Goal: Book appointment/travel/reservation

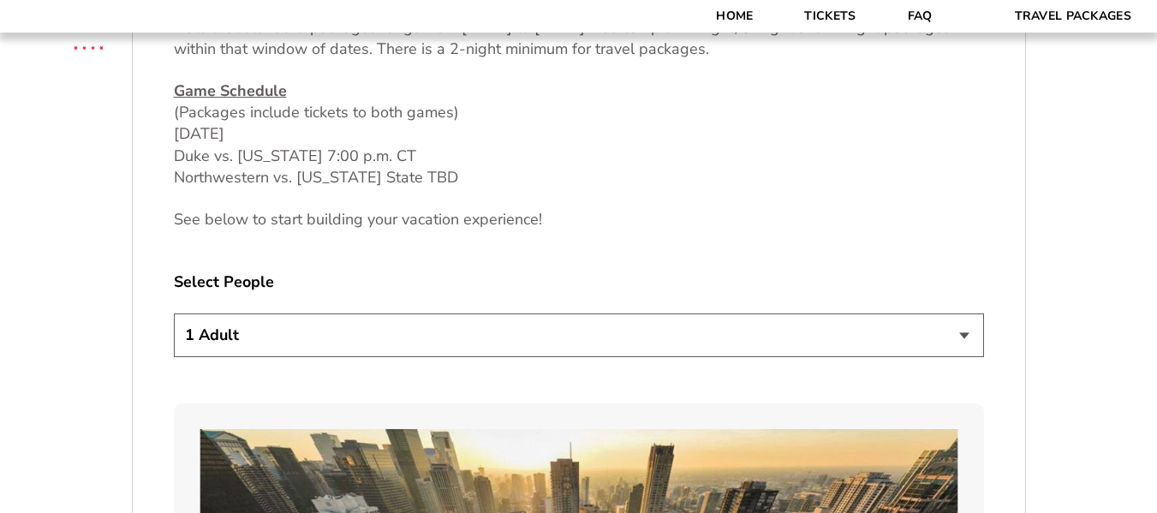
scroll to position [856, 0]
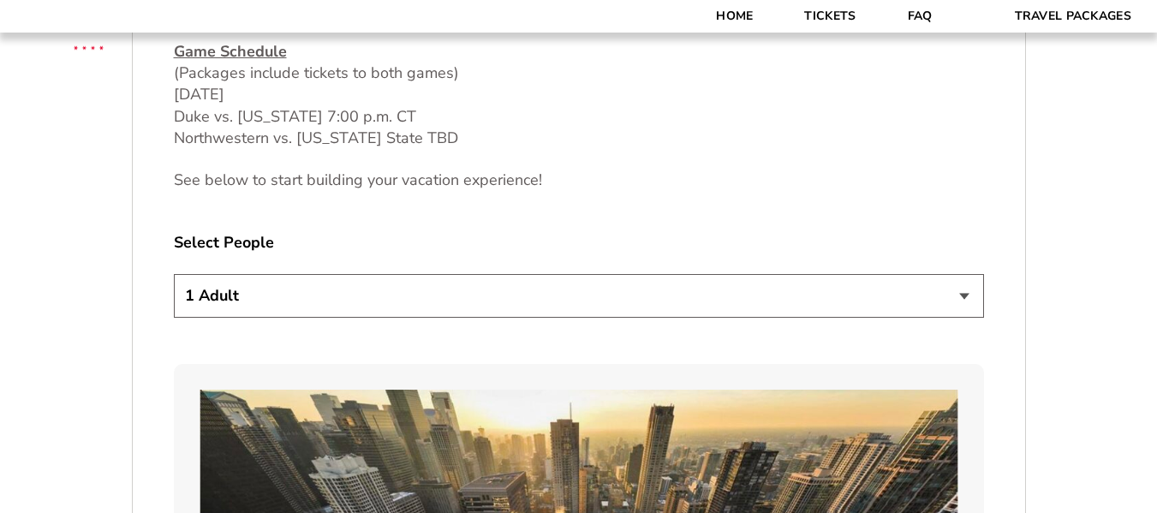
click at [963, 296] on select "1 Adult 2 Adults 3 Adults 4 Adults 2 Adults + 1 Child 2 Adults + 2 Children 2 A…" at bounding box center [579, 296] width 810 height 44
click at [915, 301] on select "1 Adult 2 Adults 3 Adults 4 Adults 2 Adults + 1 Child 2 Adults + 2 Children 2 A…" at bounding box center [579, 296] width 810 height 44
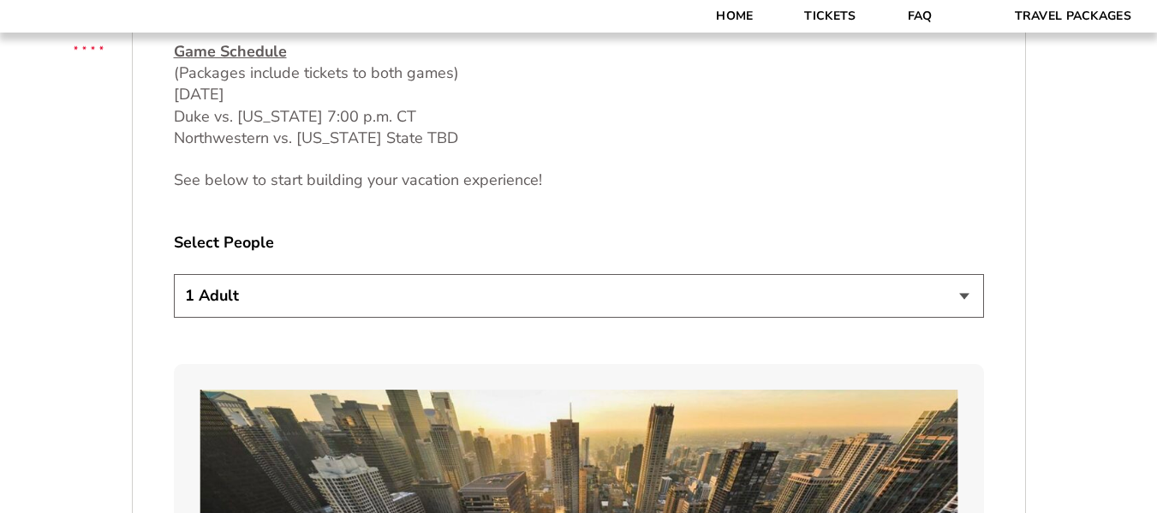
select select "2 Adults"
click at [174, 274] on select "1 Adult 2 Adults 3 Adults 4 Adults 2 Adults + 1 Child 2 Adults + 2 Children 2 A…" at bounding box center [579, 296] width 810 height 44
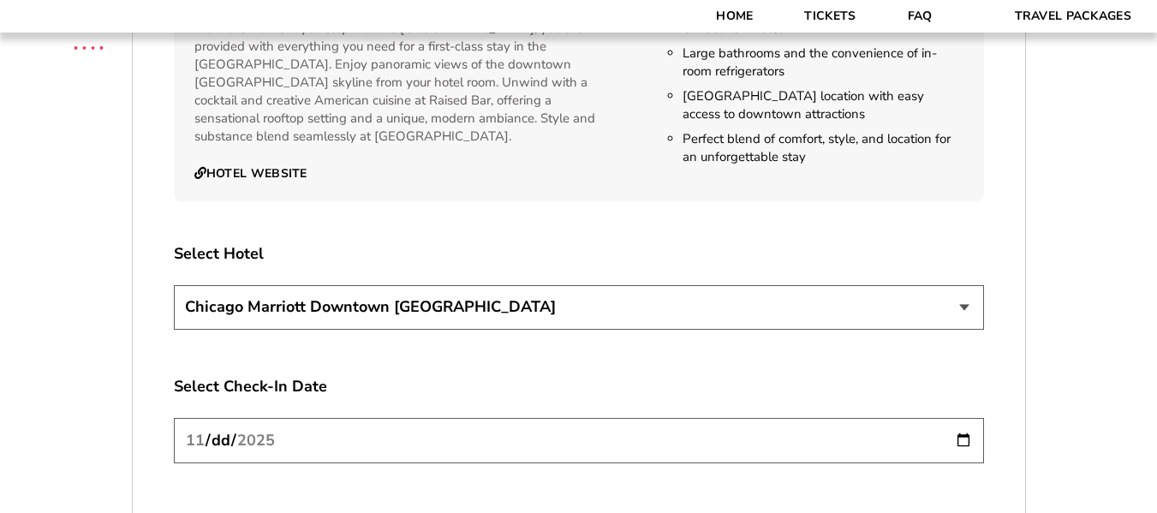
scroll to position [2826, 0]
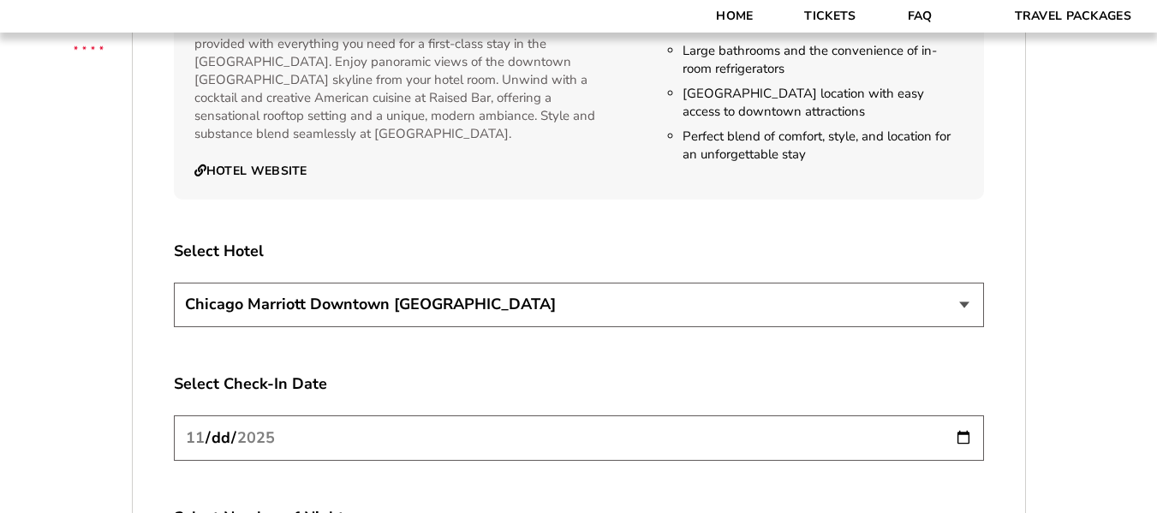
click at [966, 289] on select "[GEOGRAPHIC_DATA] [GEOGRAPHIC_DATA]" at bounding box center [579, 305] width 810 height 44
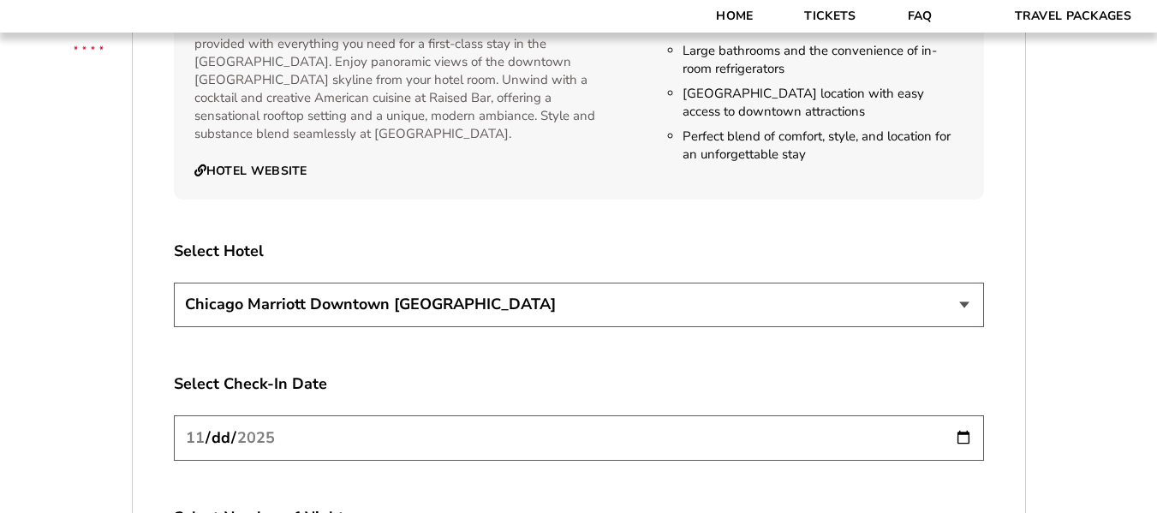
click at [966, 289] on select "[GEOGRAPHIC_DATA] [GEOGRAPHIC_DATA]" at bounding box center [579, 305] width 810 height 44
select select "21326"
click at [174, 283] on select "[GEOGRAPHIC_DATA] [GEOGRAPHIC_DATA]" at bounding box center [579, 305] width 810 height 44
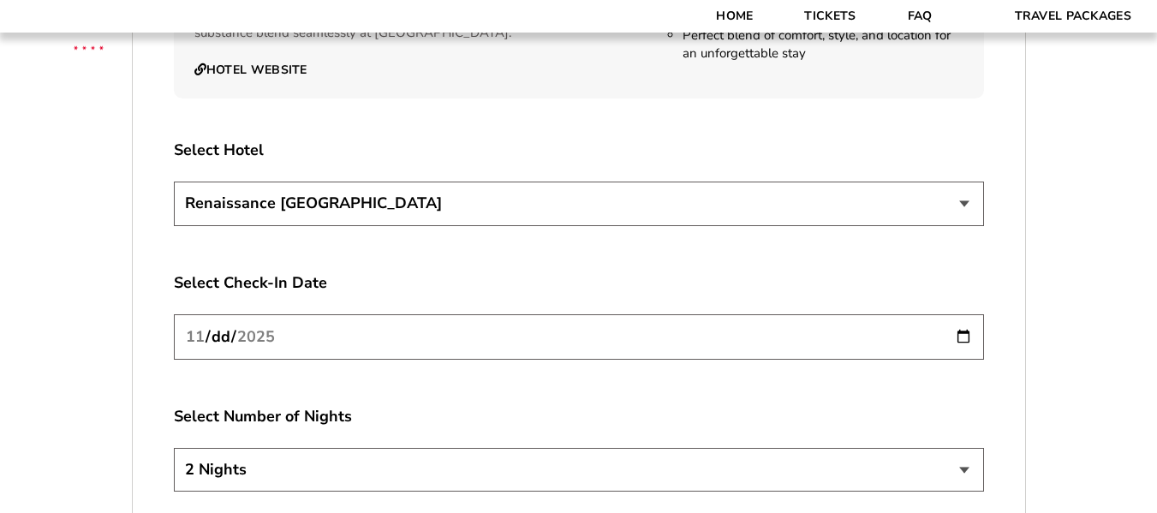
scroll to position [2997, 0]
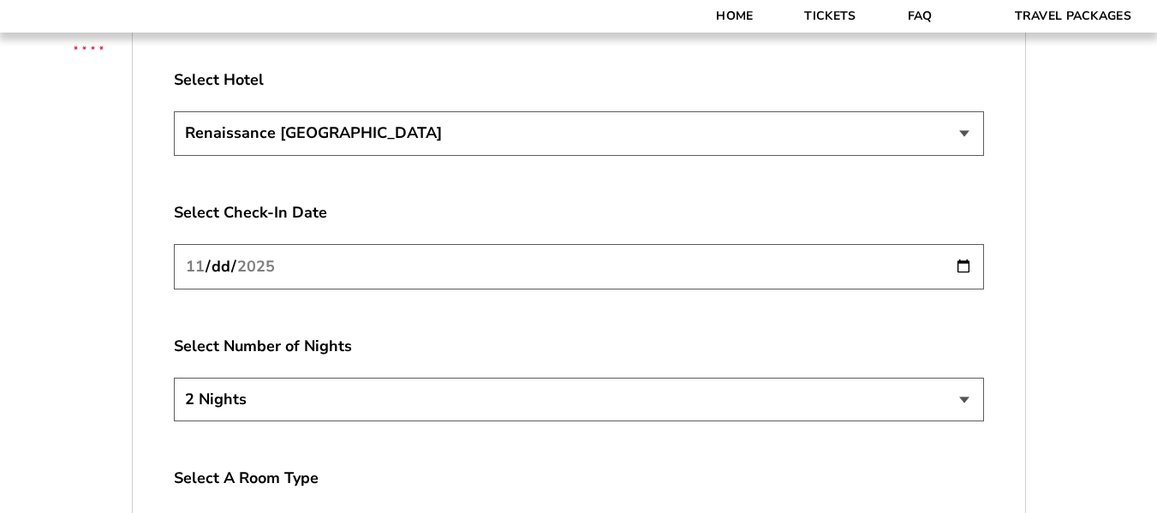
click at [962, 383] on select "2 Nights 3 Nights 4 Nights" at bounding box center [579, 400] width 810 height 44
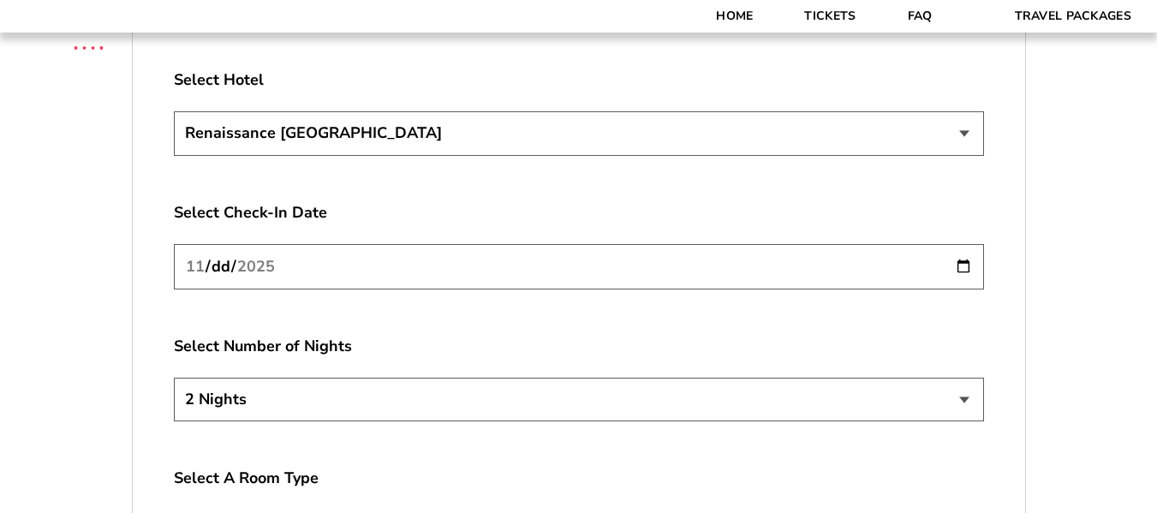
click at [174, 378] on select "2 Nights 3 Nights 4 Nights" at bounding box center [579, 400] width 810 height 44
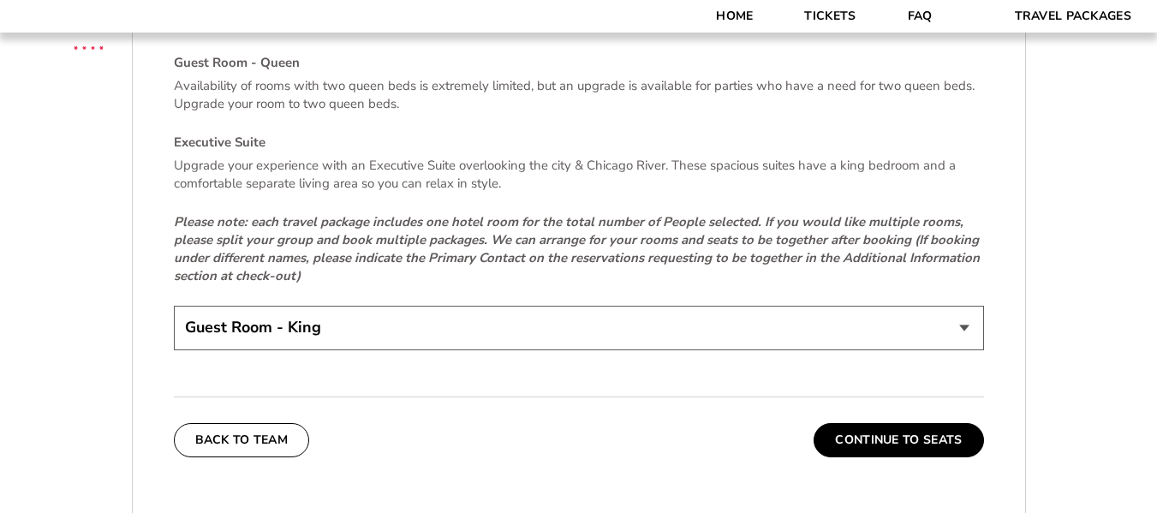
scroll to position [3597, 0]
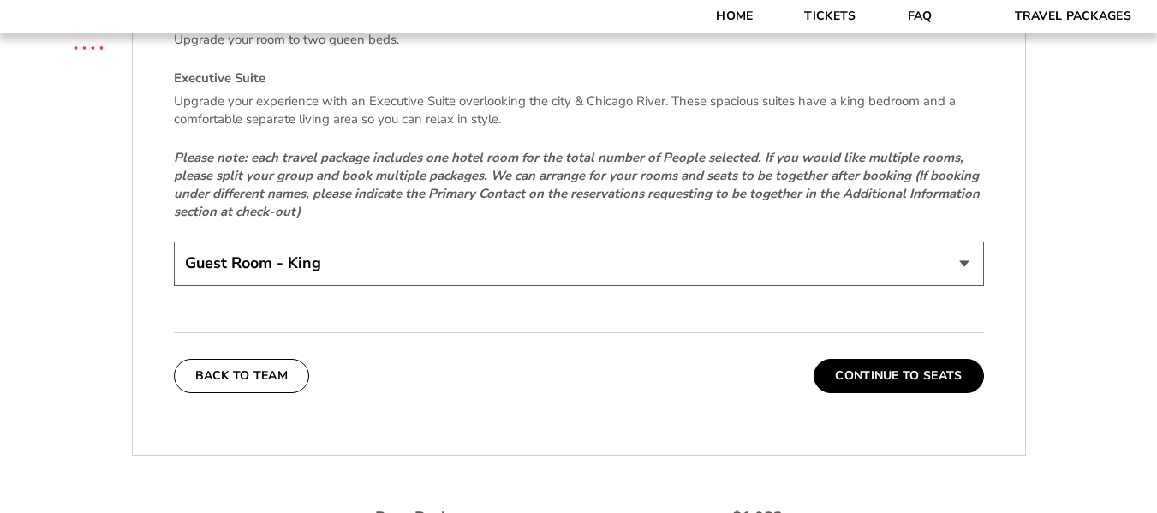
click at [963, 246] on select "Guest Room - King Guest Room - Queen (+$95 per night) Executive Suite (+$315 pe…" at bounding box center [579, 264] width 810 height 44
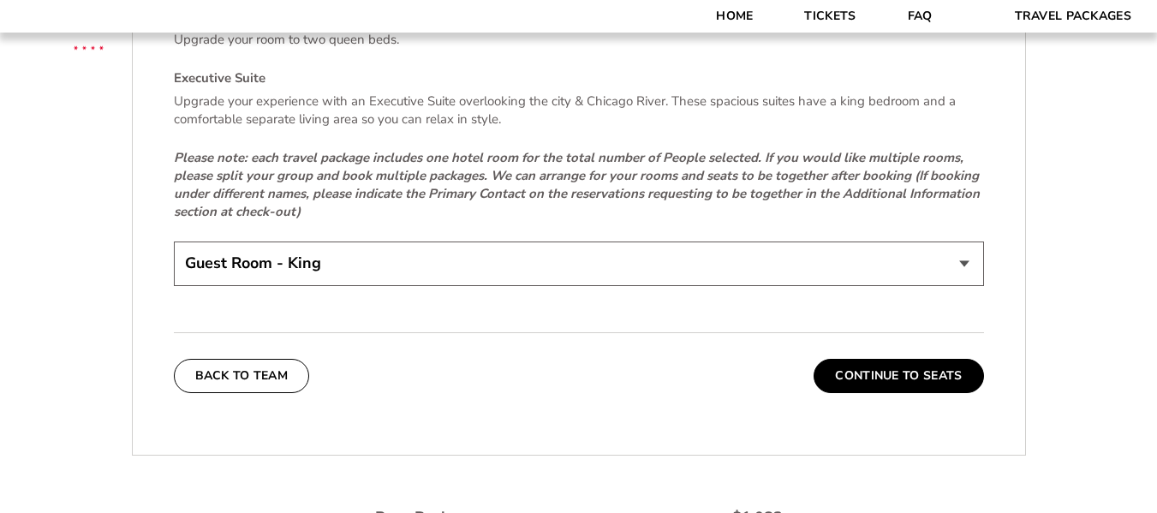
click at [963, 246] on select "Guest Room - King Guest Room - Queen (+$95 per night) Executive Suite (+$315 pe…" at bounding box center [579, 264] width 810 height 44
click at [871, 251] on select "Guest Room - King Guest Room - Queen (+$95 per night) Executive Suite (+$315 pe…" at bounding box center [579, 264] width 810 height 44
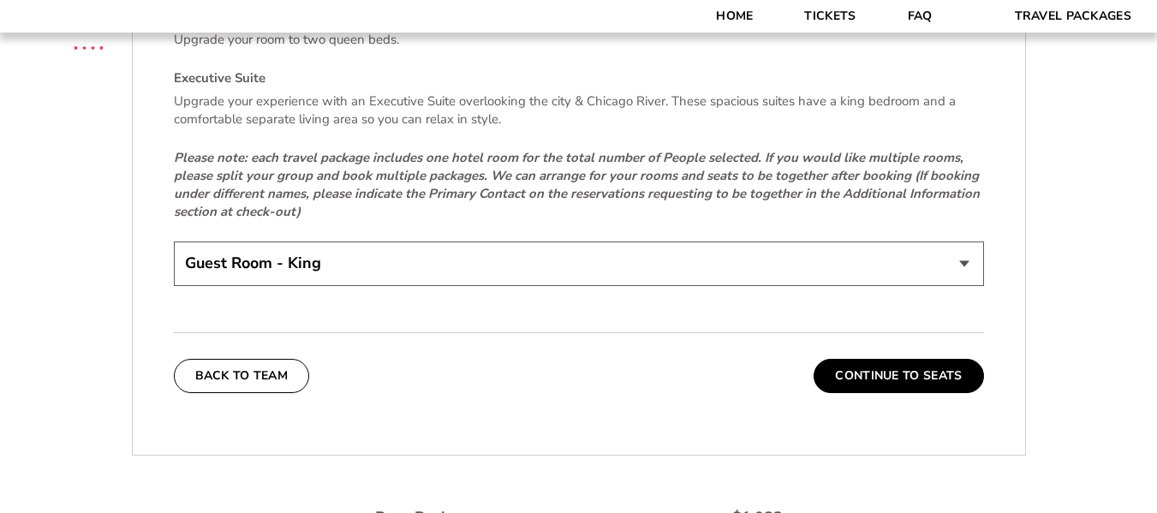
click at [871, 251] on select "Guest Room - King Guest Room - Queen (+$95 per night) Executive Suite (+$315 pe…" at bounding box center [579, 264] width 810 height 44
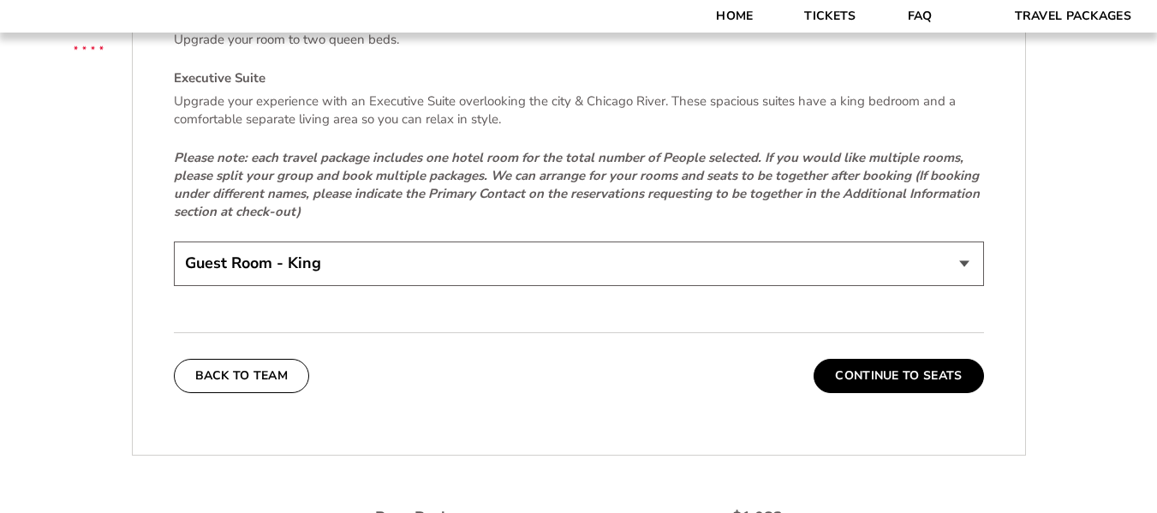
click at [871, 251] on select "Guest Room - King Guest Room - Queen (+$95 per night) Executive Suite (+$315 pe…" at bounding box center [579, 264] width 810 height 44
click at [669, 250] on select "Guest Room - King Guest Room - Queen (+$95 per night) Executive Suite (+$315 pe…" at bounding box center [579, 264] width 810 height 44
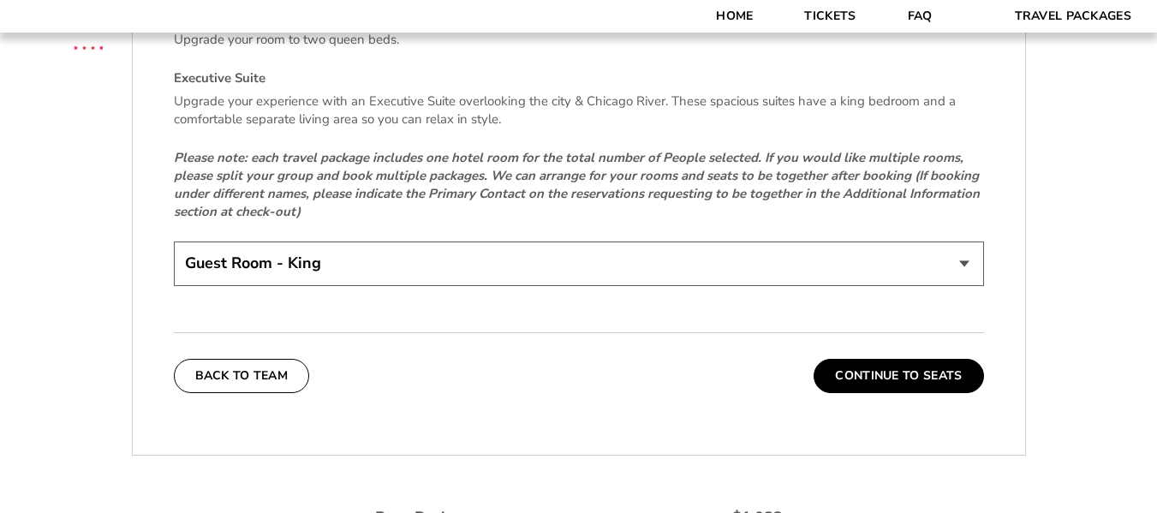
click at [669, 250] on select "Guest Room - King Guest Room - Queen (+$95 per night) Executive Suite (+$315 pe…" at bounding box center [579, 264] width 810 height 44
select select "Guest Room - Queen"
click at [174, 242] on select "Guest Room - King Guest Room - Queen (+$95 per night) Executive Suite (+$315 pe…" at bounding box center [579, 264] width 810 height 44
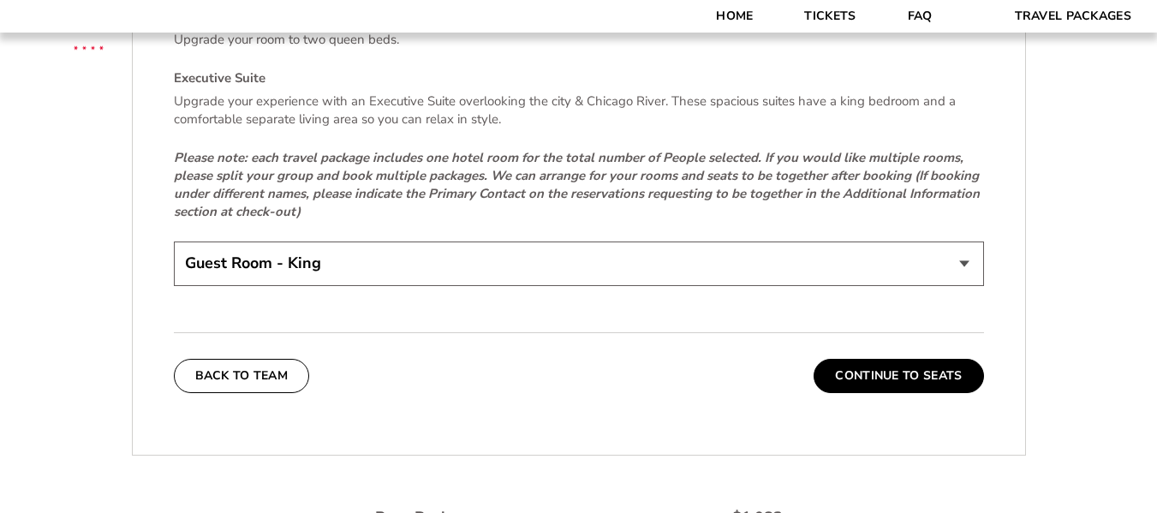
drag, startPoint x: 651, startPoint y: 267, endPoint x: 448, endPoint y: 308, distance: 207.1
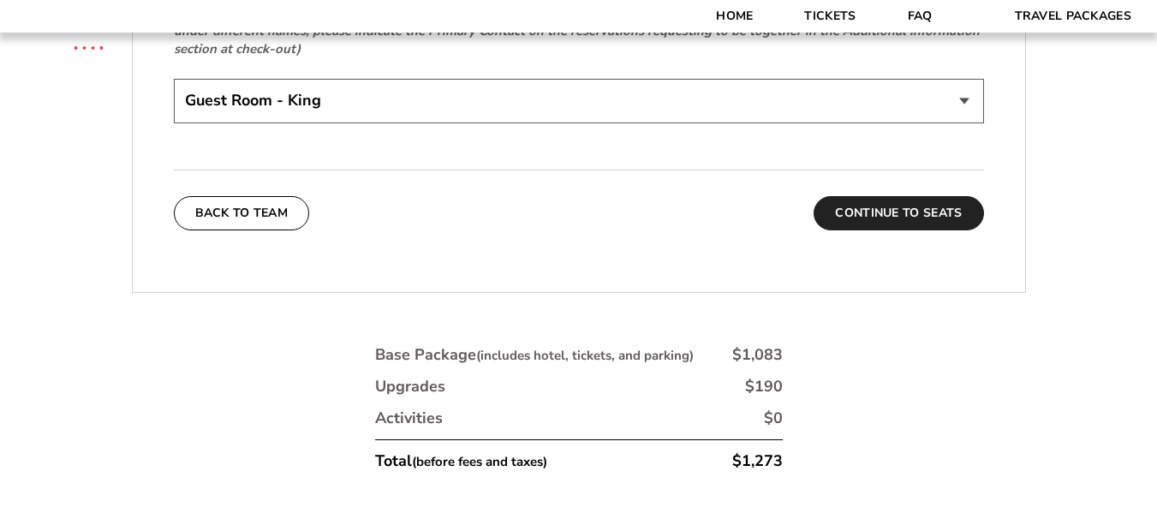
scroll to position [3768, 0]
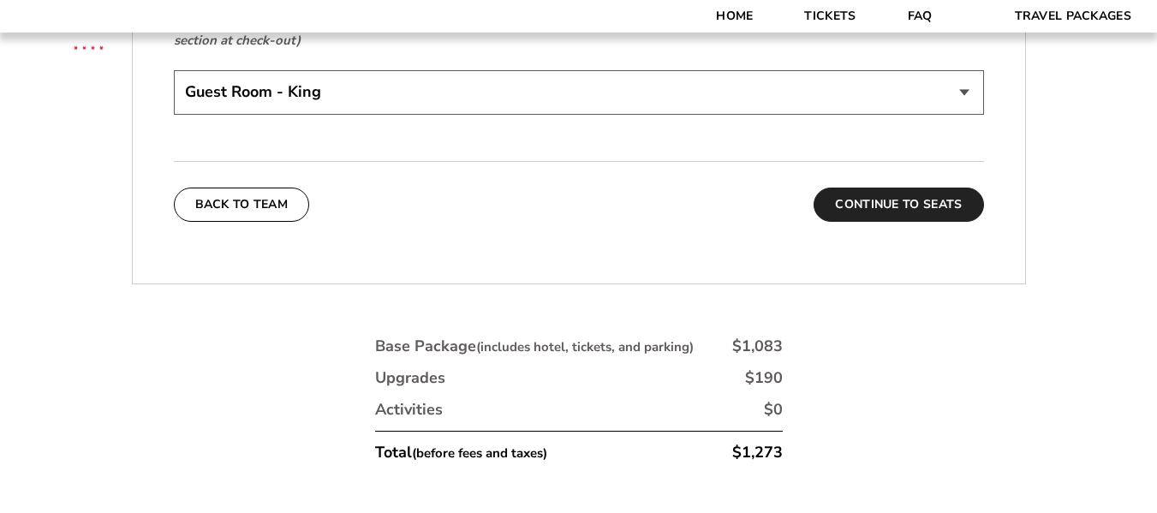
click at [887, 188] on button "Continue To Seats" at bounding box center [899, 205] width 170 height 34
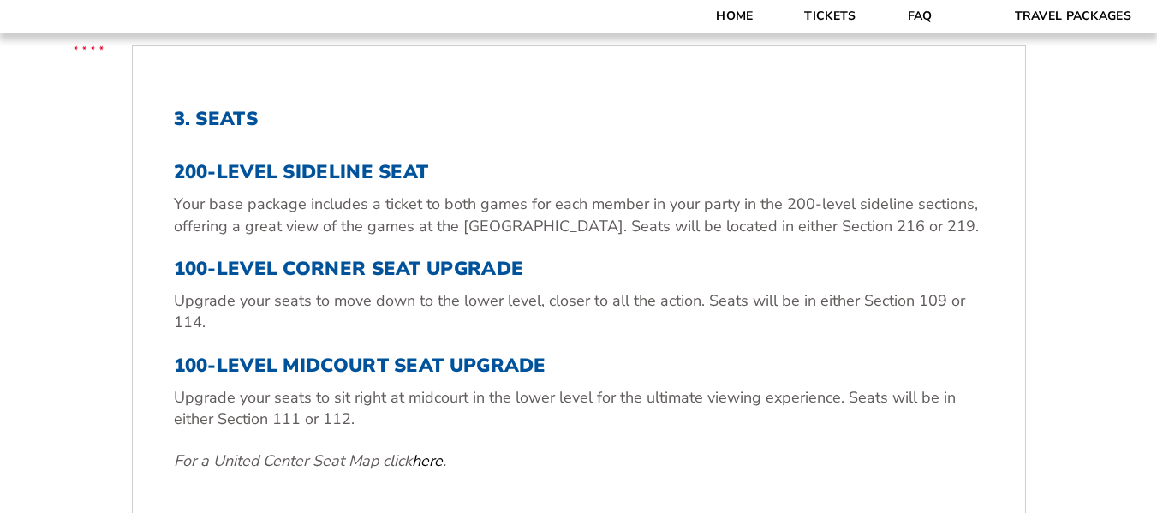
scroll to position [499, 0]
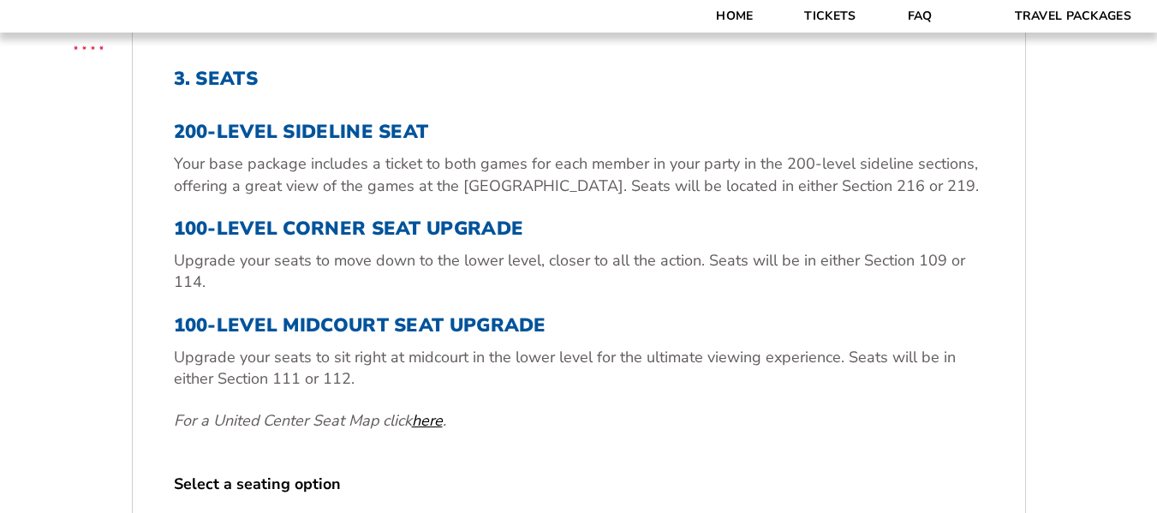
click at [441, 415] on link "here" at bounding box center [427, 420] width 31 height 21
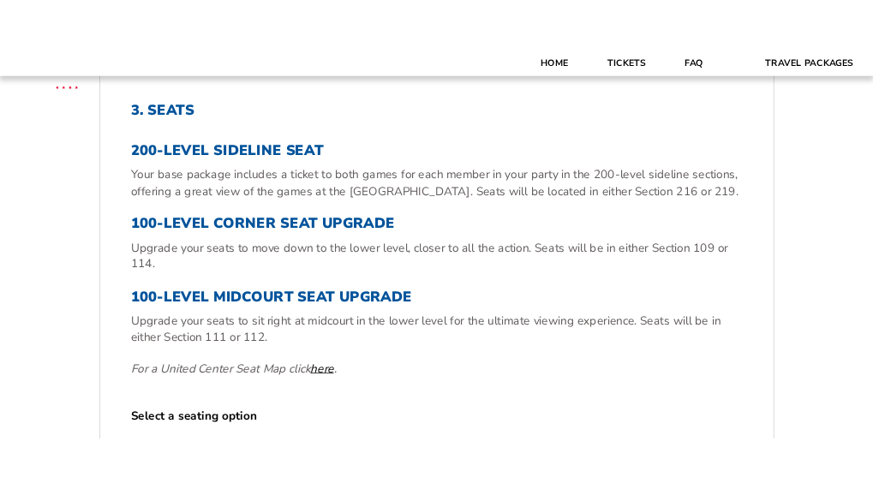
scroll to position [487, 0]
